Goal: Find specific page/section: Find specific page/section

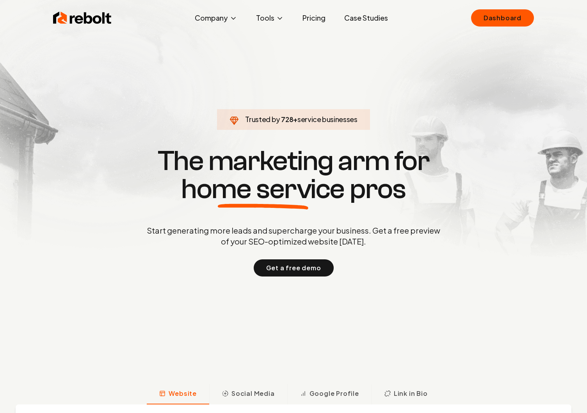
click at [526, 6] on div "Rebolt Company About Blog Jobs Tools Google Review QR Code Generator Google Bus…" at bounding box center [293, 206] width 587 height 413
click at [509, 23] on link "Dashboard" at bounding box center [502, 17] width 63 height 17
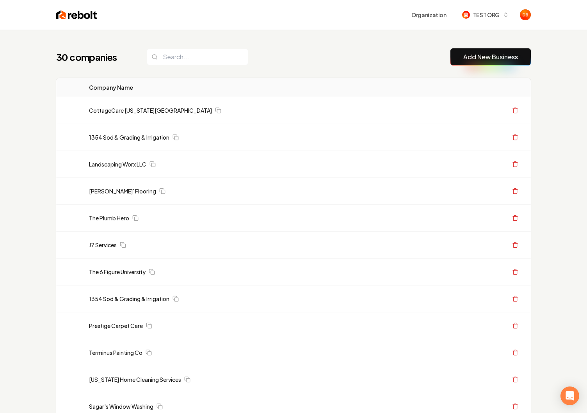
click at [485, 17] on span "TEST ORG" at bounding box center [486, 15] width 27 height 8
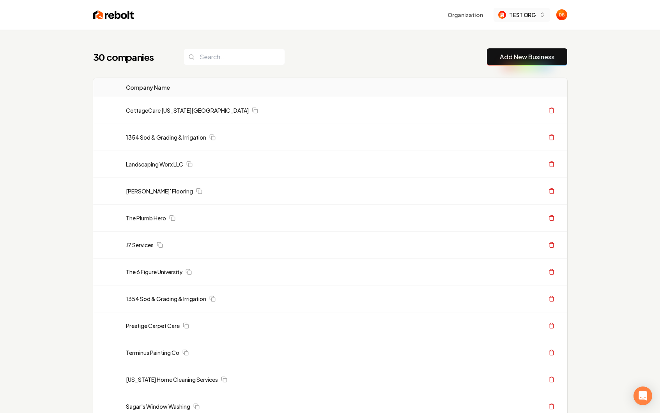
click at [527, 14] on span "TEST ORG" at bounding box center [522, 15] width 27 height 8
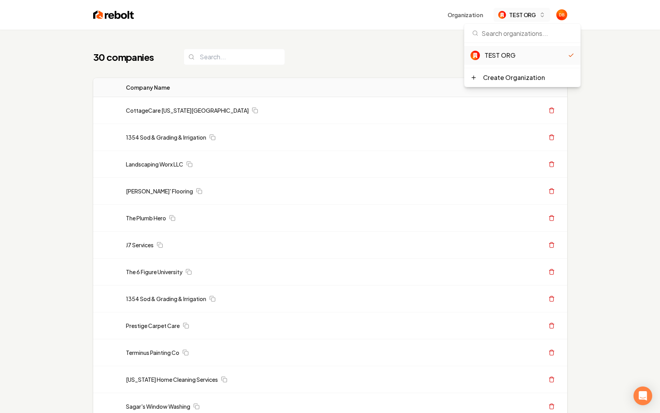
click at [530, 16] on span "TEST ORG" at bounding box center [522, 15] width 27 height 8
click at [531, 16] on span "TEST ORG" at bounding box center [522, 15] width 27 height 8
click at [530, 16] on span "TEST ORG" at bounding box center [522, 15] width 27 height 8
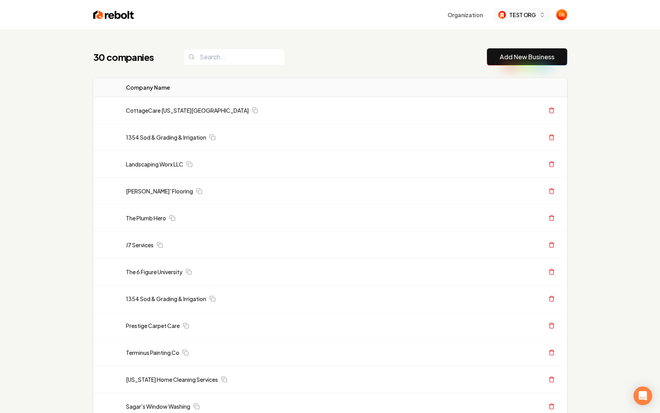
click at [531, 15] on span "TEST ORG" at bounding box center [522, 15] width 27 height 8
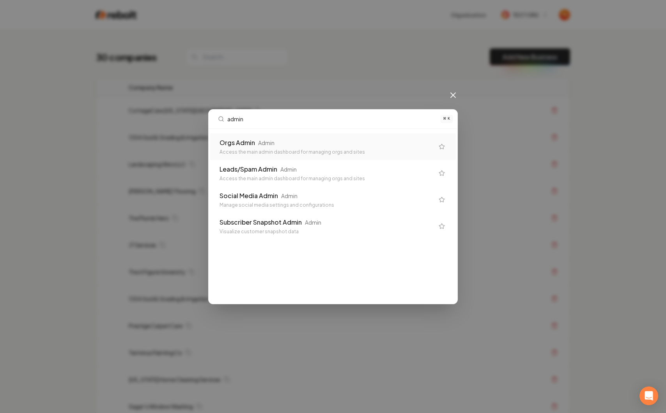
type input "admin"
click at [232, 144] on div "Orgs Admin" at bounding box center [237, 142] width 35 height 9
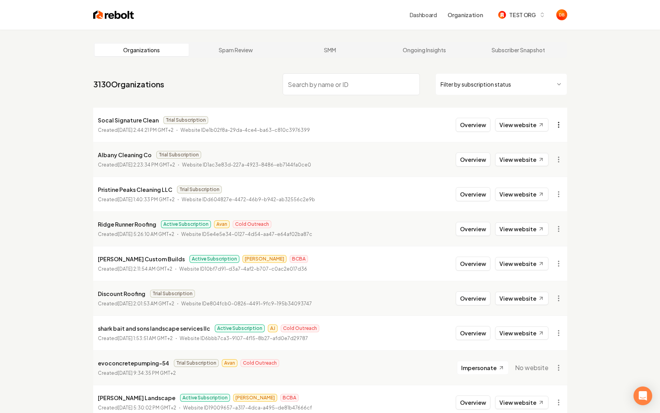
click at [561, 126] on html "Dashboard Organization TEST ORG Organizations Spam Review SMM Ongoing Insights …" at bounding box center [330, 206] width 660 height 413
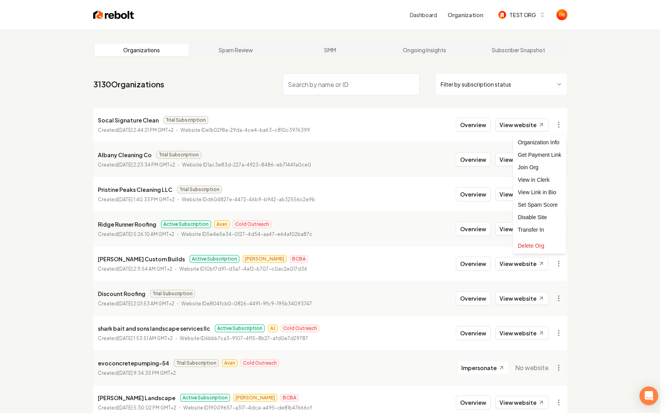
click at [586, 215] on html "Dashboard Organization TEST ORG Organizations Spam Review SMM Ongoing Insights …" at bounding box center [333, 206] width 666 height 413
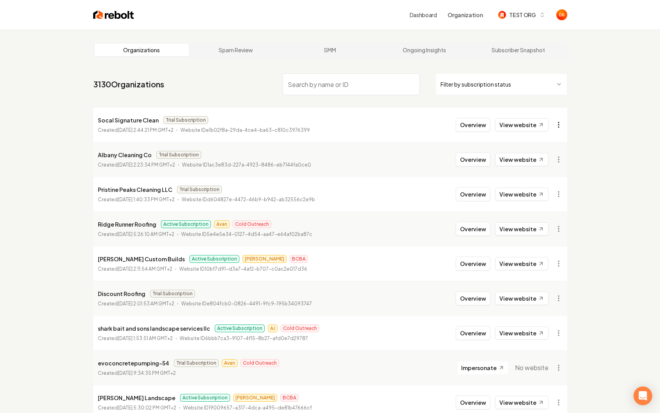
click at [561, 127] on html "Dashboard Organization TEST ORG Organizations Spam Review SMM Ongoing Insights …" at bounding box center [330, 206] width 660 height 413
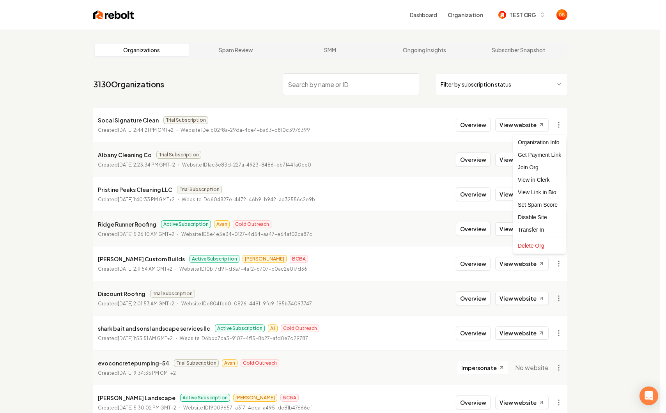
click at [586, 194] on html "Dashboard Organization TEST ORG Organizations Spam Review SMM Ongoing Insights …" at bounding box center [333, 206] width 666 height 413
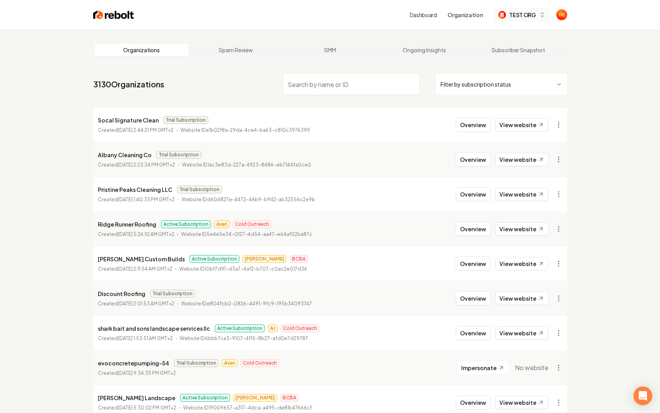
click at [547, 14] on button "TEST ORG" at bounding box center [522, 15] width 56 height 14
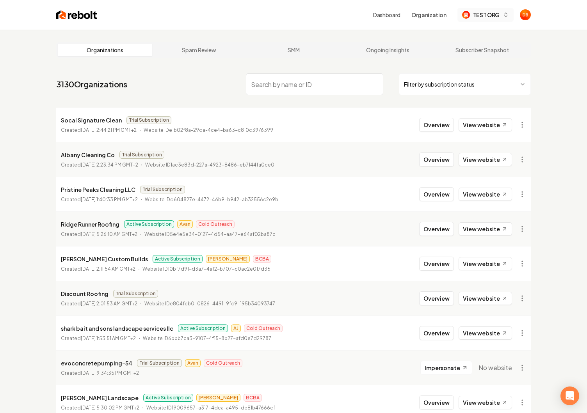
click at [493, 11] on span "TEST ORG" at bounding box center [486, 15] width 27 height 8
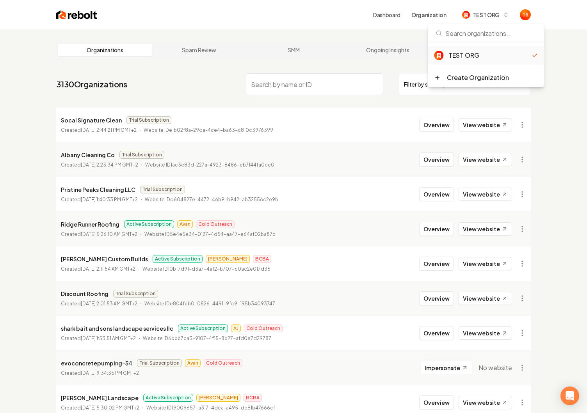
click at [169, 101] on nav "3130 Organizations Filter by subscription status" at bounding box center [293, 87] width 474 height 34
